Goal: Information Seeking & Learning: Learn about a topic

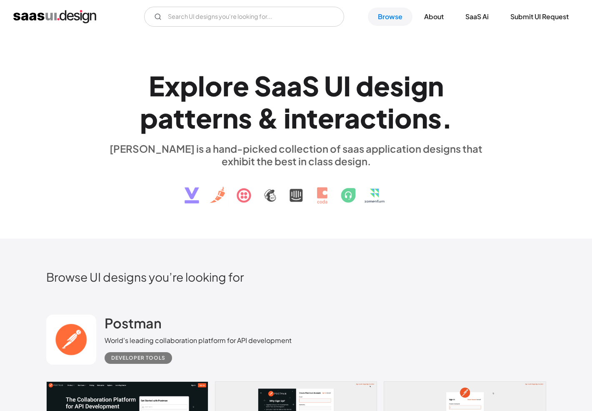
scroll to position [25, 0]
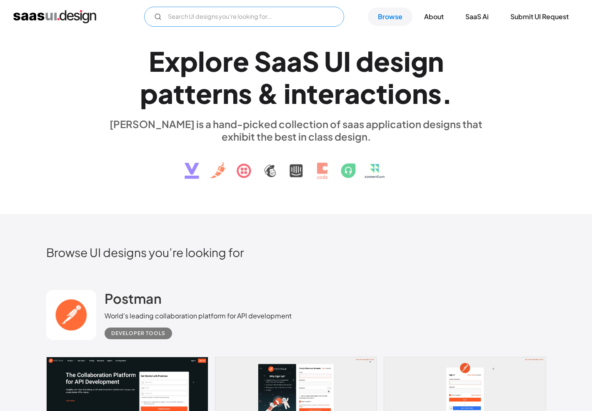
click at [230, 19] on input "Email Form" at bounding box center [244, 17] width 200 height 20
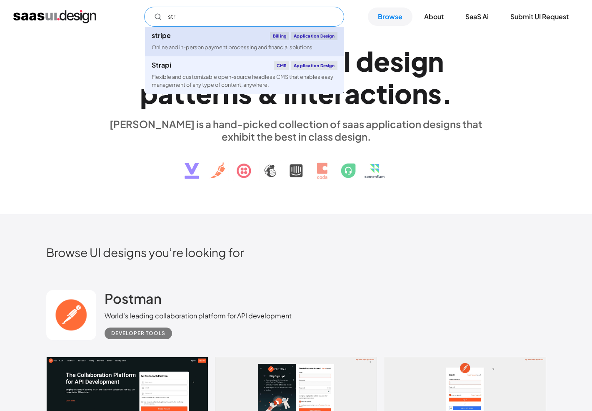
click at [222, 41] on link "stripe Billing Application Design Online and in-person payment processing and f…" at bounding box center [244, 42] width 199 height 30
type input "str"
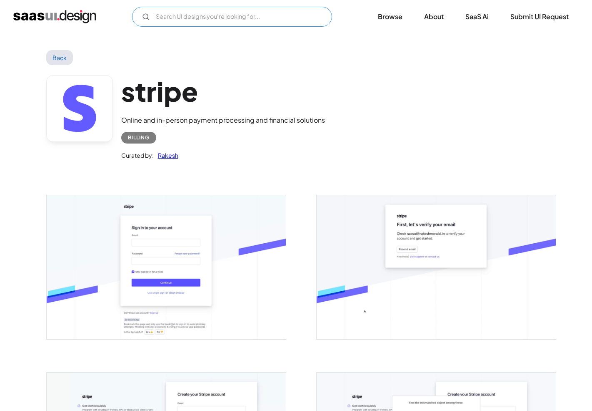
click at [238, 21] on input "Email Form" at bounding box center [232, 17] width 200 height 20
type input "hubspot"
click at [46, 18] on img "home" at bounding box center [54, 16] width 83 height 13
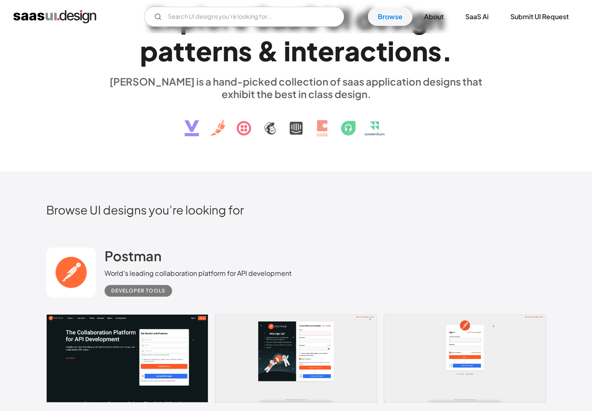
scroll to position [16, 0]
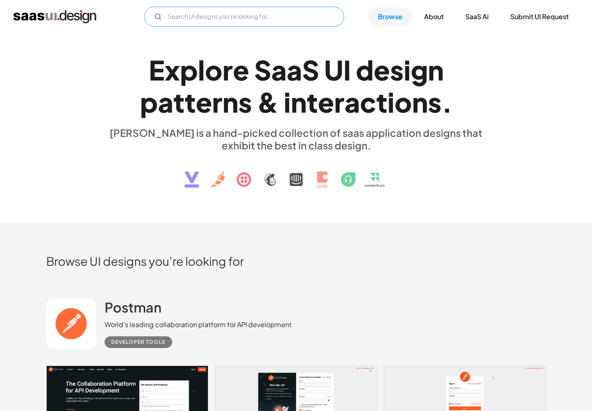
click at [233, 25] on input "Email Form" at bounding box center [244, 17] width 200 height 20
type input "person"
click at [461, 47] on div "E x p l o r e S a a S U I d e s i g n p a t t e r n s & i n t e r a c t i o n s…" at bounding box center [296, 119] width 383 height 149
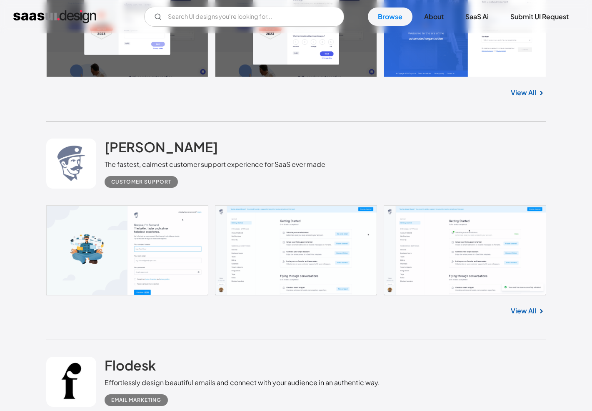
scroll to position [3485, 0]
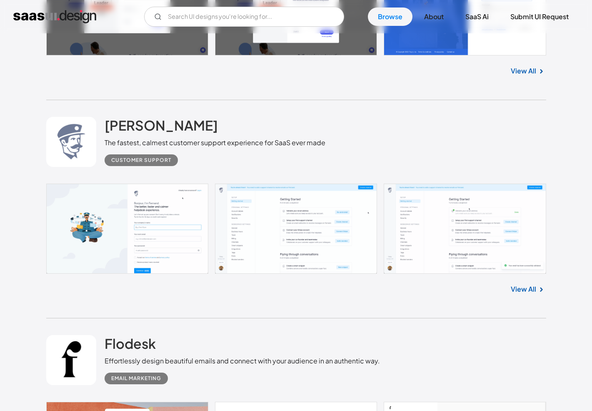
click at [295, 243] on link at bounding box center [296, 228] width 500 height 90
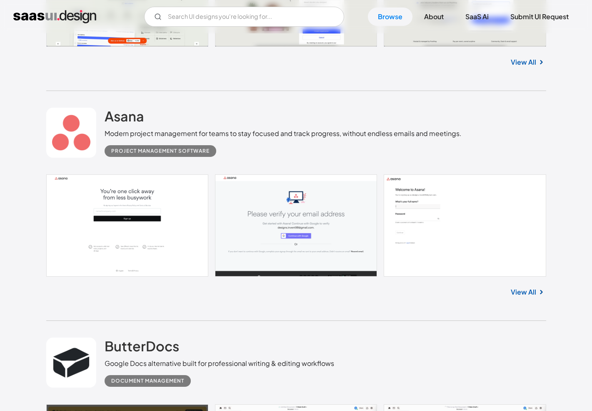
scroll to position [4384, 0]
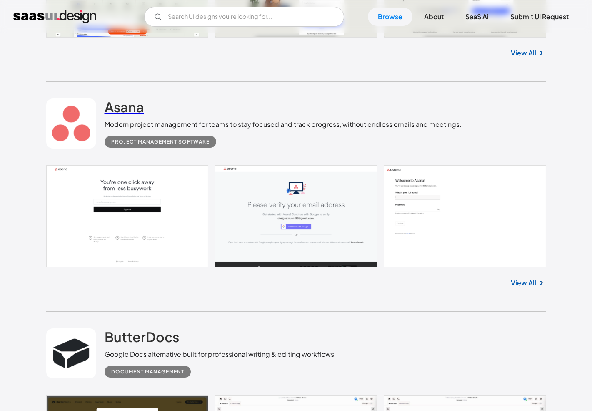
click at [119, 115] on h2 "Asana" at bounding box center [125, 106] width 40 height 17
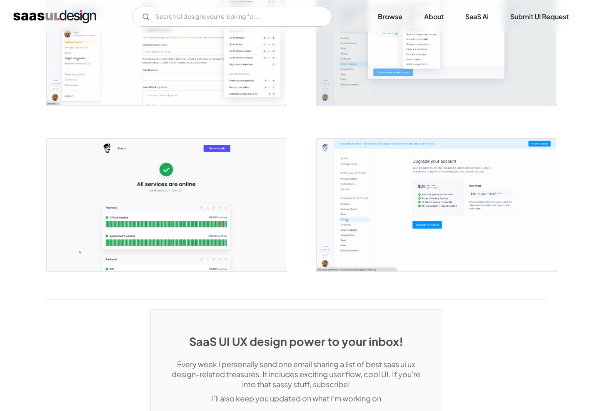
scroll to position [1709, 0]
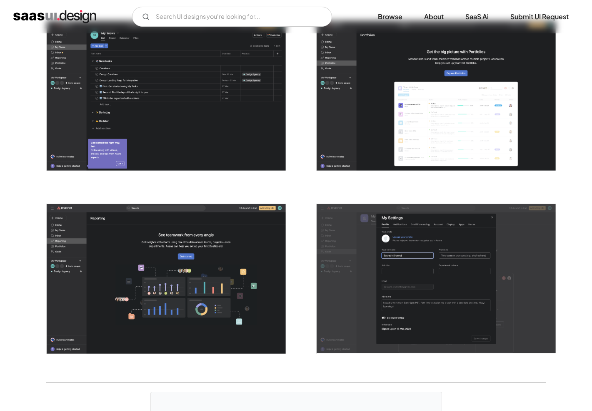
scroll to position [2007, 0]
